Goal: Task Accomplishment & Management: Manage account settings

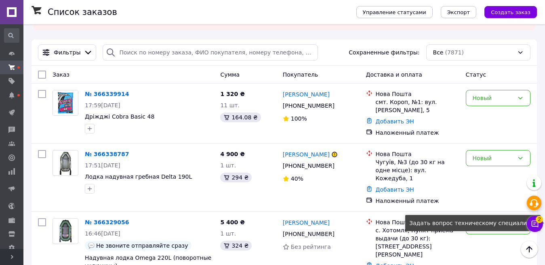
scroll to position [81, 0]
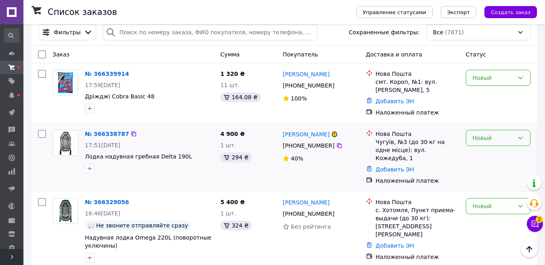
click at [524, 139] on div "Новый" at bounding box center [498, 138] width 65 height 16
click at [487, 184] on li "Отменен" at bounding box center [498, 185] width 64 height 15
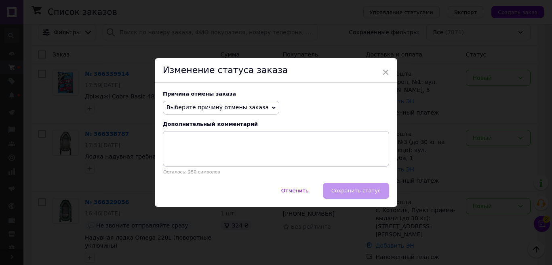
click at [272, 108] on icon at bounding box center [274, 108] width 4 height 4
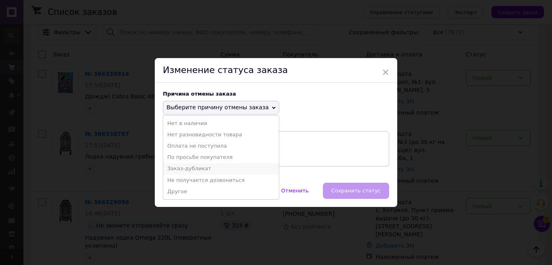
click at [192, 166] on li "Заказ-дубликат" at bounding box center [221, 168] width 116 height 11
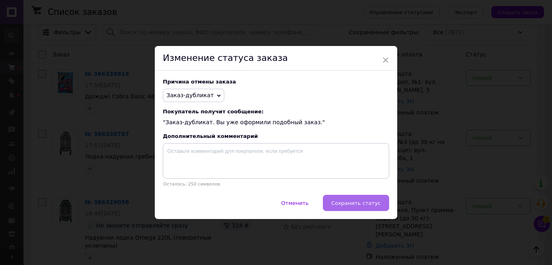
click at [366, 204] on span "Сохранить статус" at bounding box center [355, 203] width 49 height 6
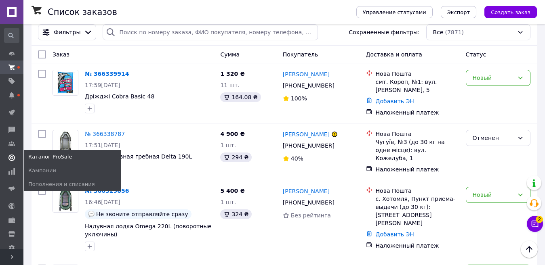
click at [10, 156] on use at bounding box center [11, 158] width 6 height 6
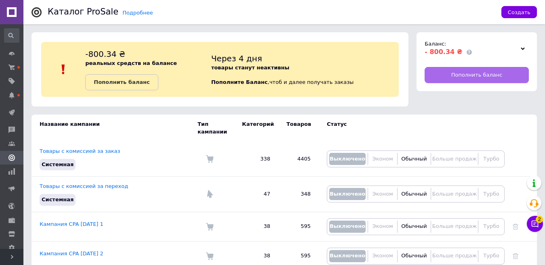
click at [480, 72] on span "Пополнить баланс" at bounding box center [476, 75] width 51 height 7
